Goal: Contribute content: Add original content to the website for others to see

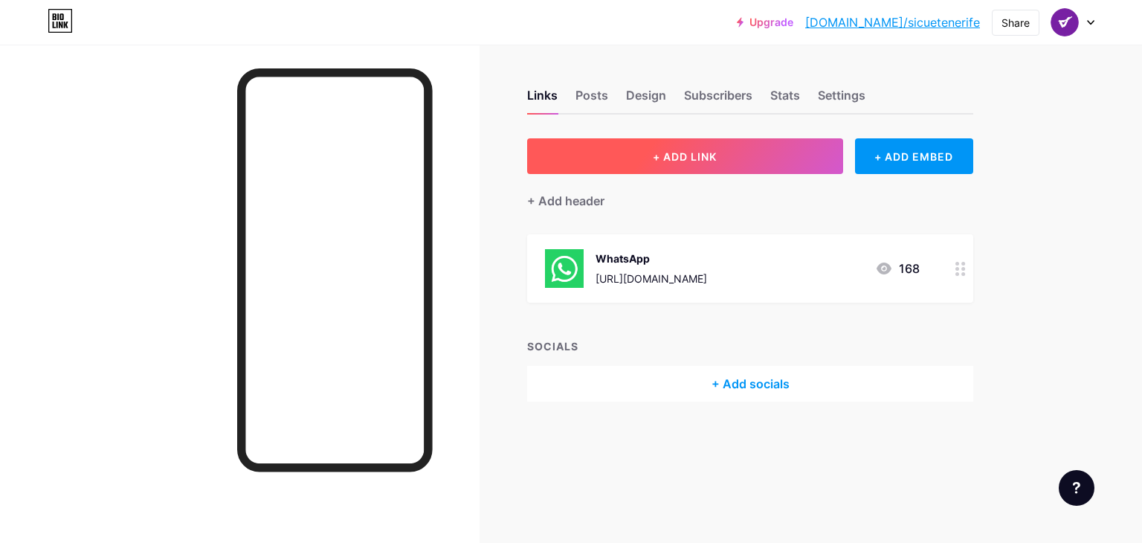
click at [684, 163] on button "+ ADD LINK" at bounding box center [685, 156] width 316 height 36
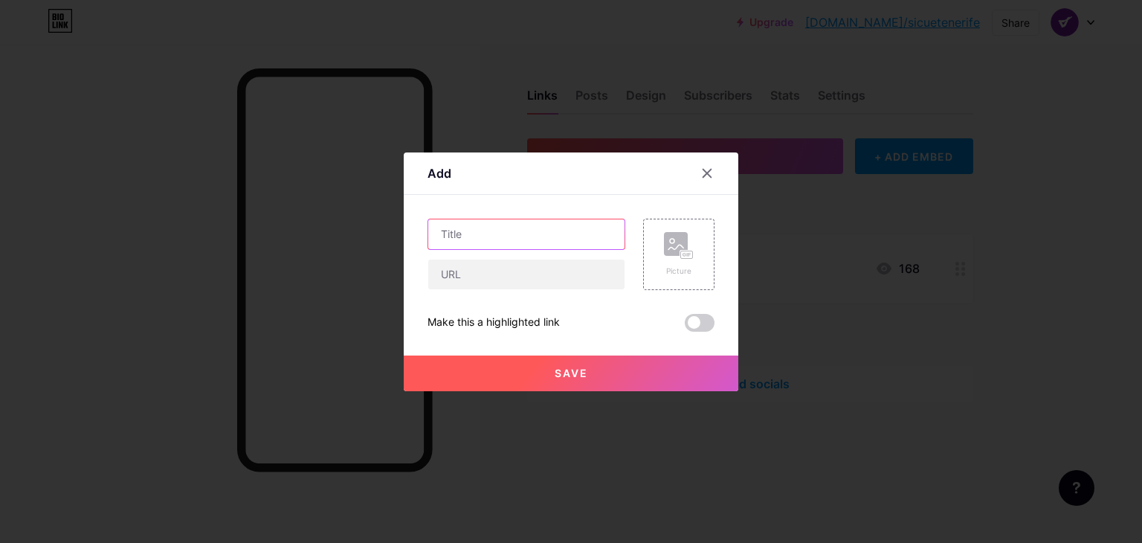
click at [504, 233] on input "text" at bounding box center [526, 234] width 196 height 30
click at [478, 271] on input "text" at bounding box center [526, 275] width 196 height 30
paste input "[URL][DOMAIN_NAME]"
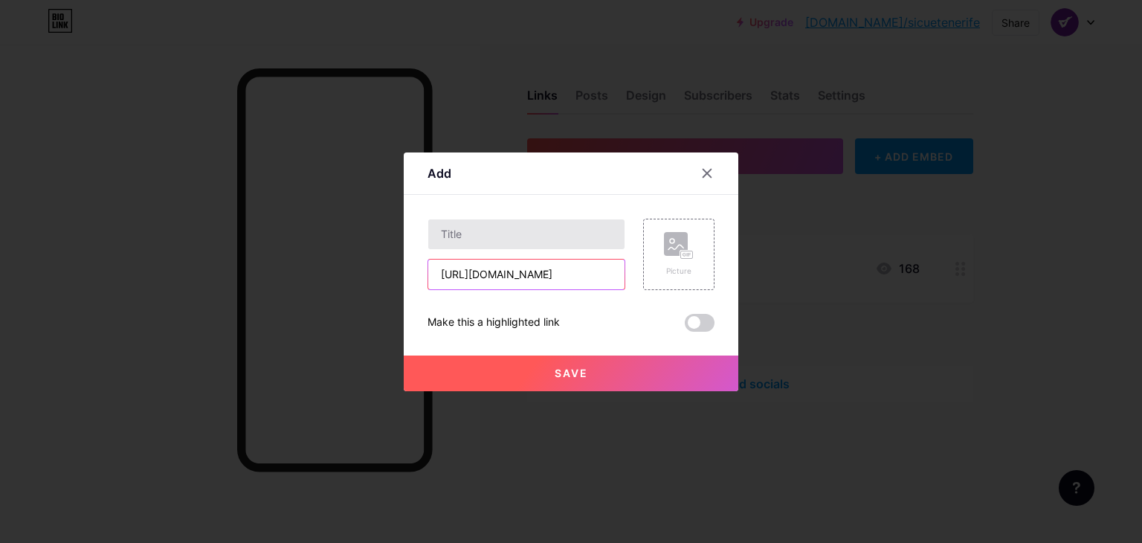
type input "[URL][DOMAIN_NAME]"
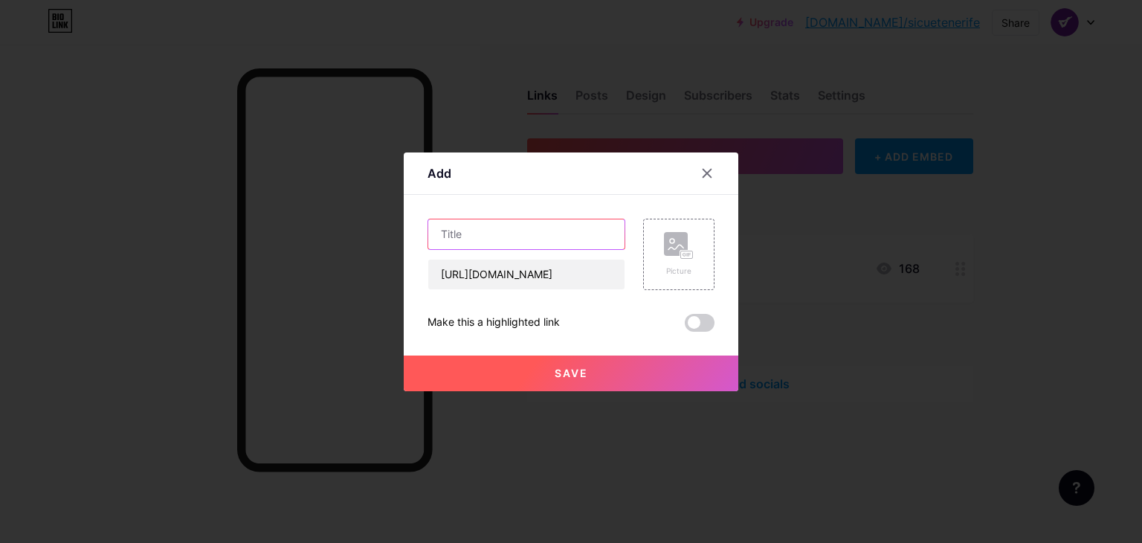
click at [500, 228] on input "text" at bounding box center [526, 234] width 196 height 30
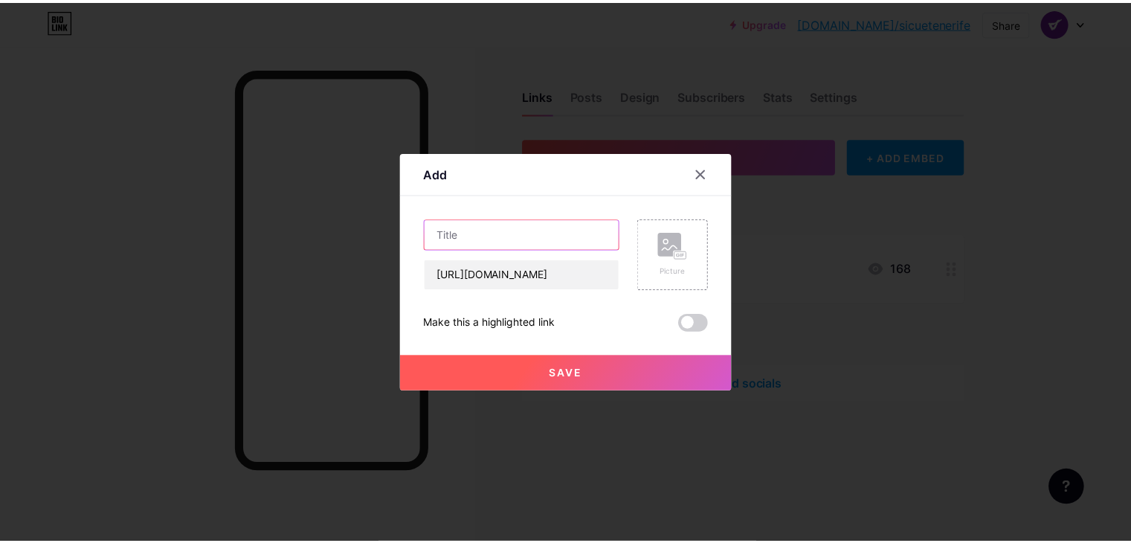
scroll to position [0, 0]
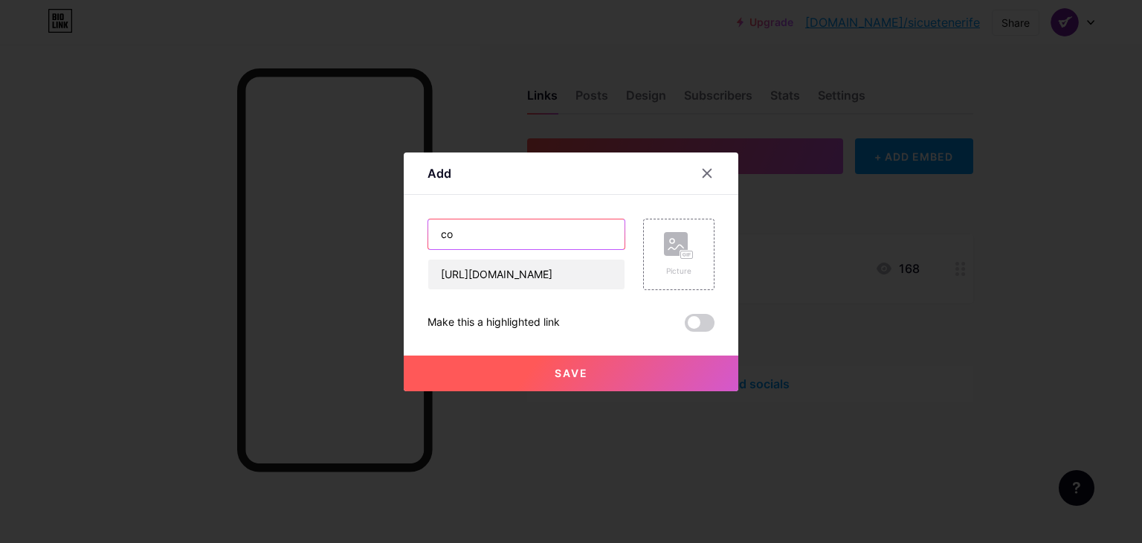
type input "c"
type input "Entradas [GEOGRAPHIC_DATA]"
click at [696, 255] on div "Picture" at bounding box center [678, 254] width 71 height 71
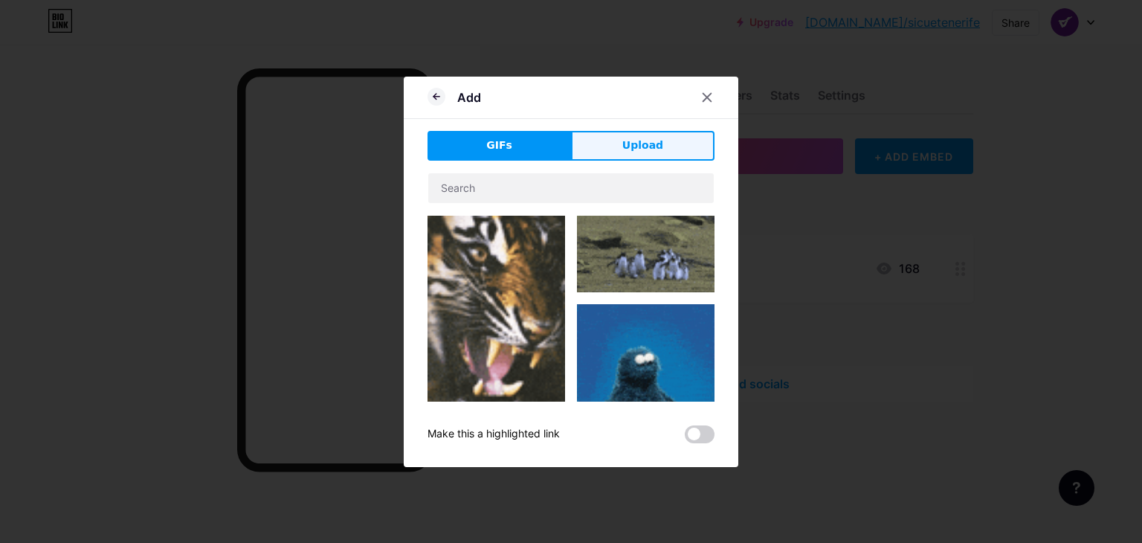
click at [612, 141] on button "Upload" at bounding box center [643, 146] width 144 height 30
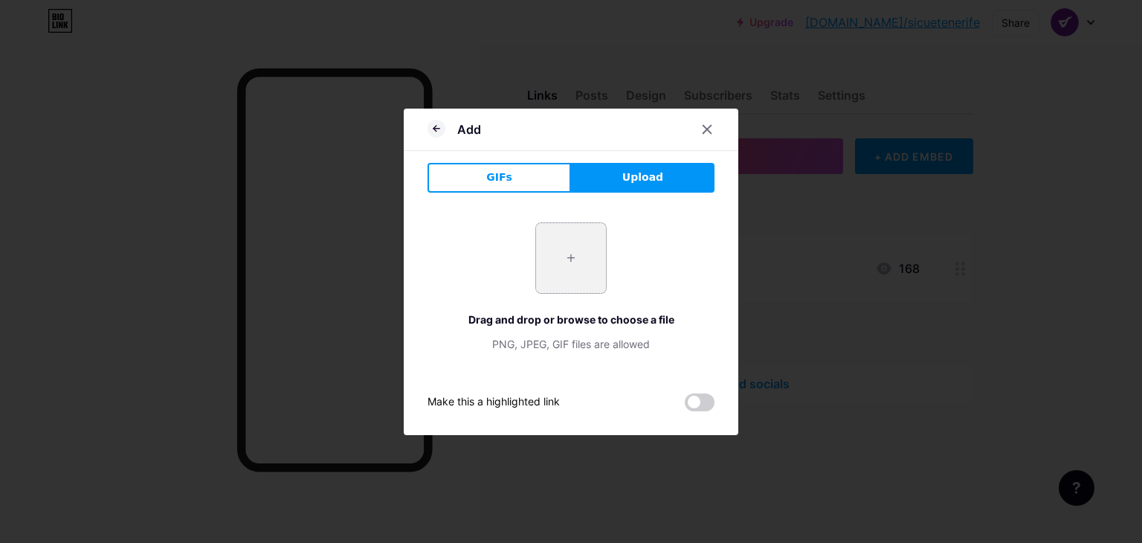
click at [551, 259] on input "file" at bounding box center [571, 258] width 70 height 70
type input "C:\fakepath\Sorteo Hotel .jpg"
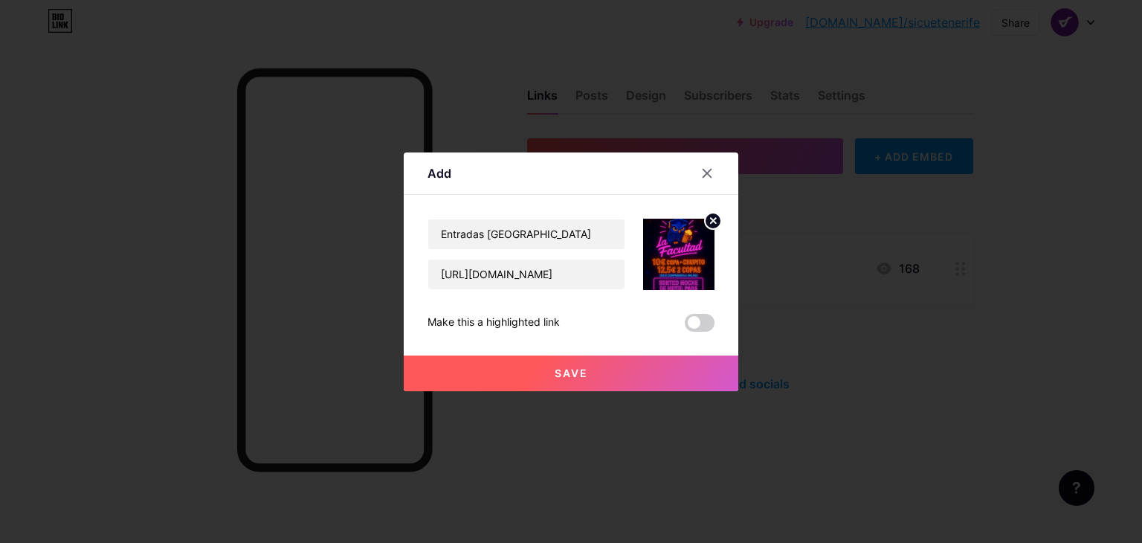
click at [601, 381] on button "Save" at bounding box center [571, 373] width 335 height 36
